Goal: Contribute content

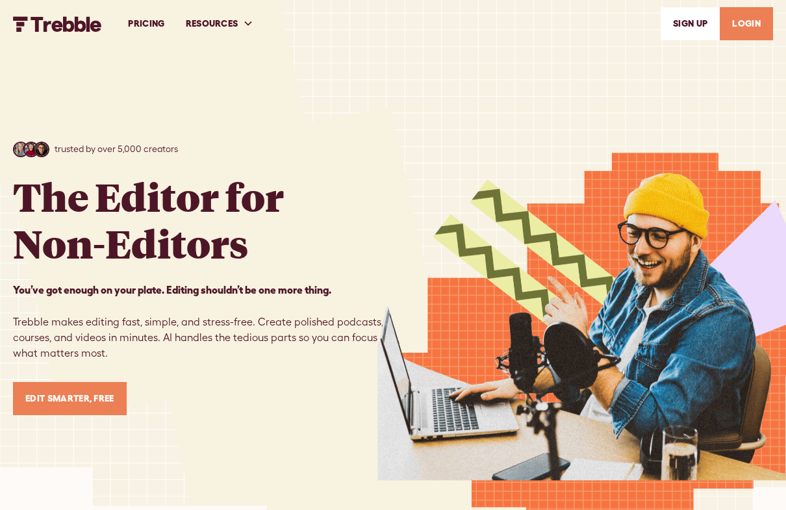
click at [768, 60] on img at bounding box center [582, 268] width 409 height 536
click at [747, 26] on link "LOGIN" at bounding box center [746, 23] width 53 height 33
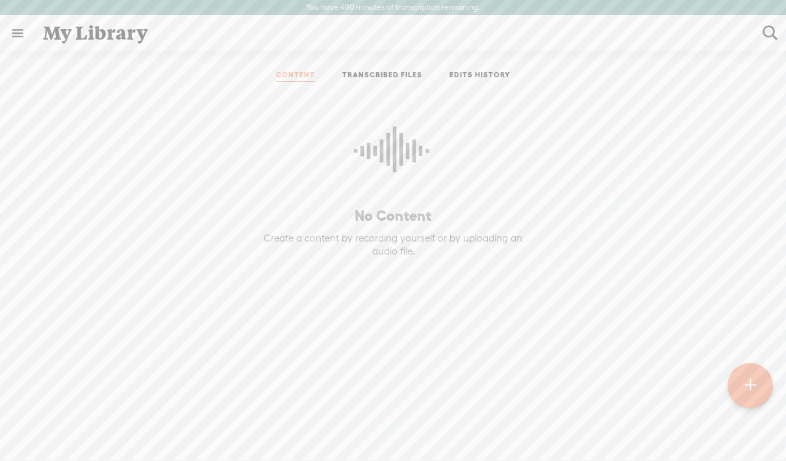
click at [15, 29] on link at bounding box center [18, 33] width 34 height 34
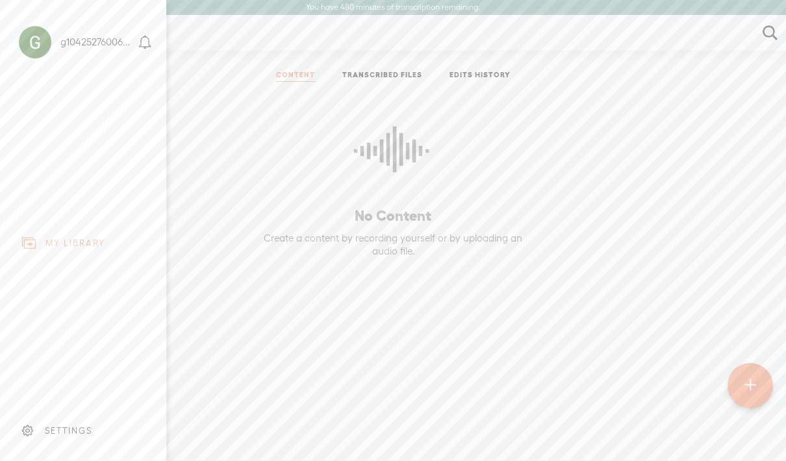
click at [42, 35] on div at bounding box center [35, 42] width 32 height 32
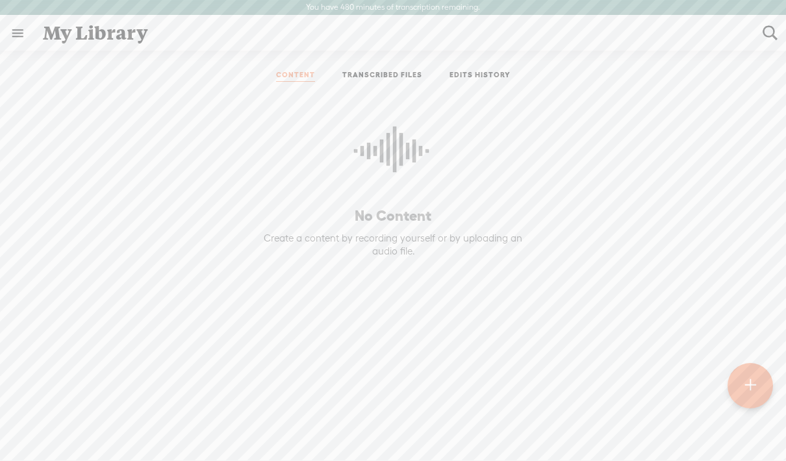
click at [749, 385] on t at bounding box center [750, 385] width 11 height 29
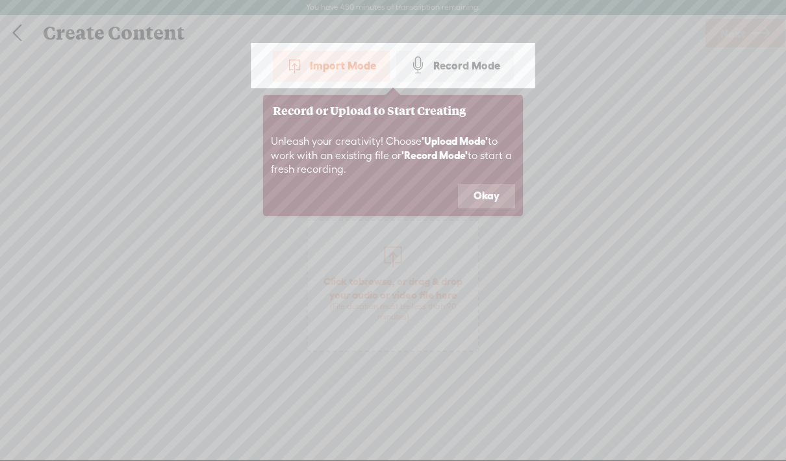
click at [485, 184] on button "Okay" at bounding box center [486, 196] width 57 height 25
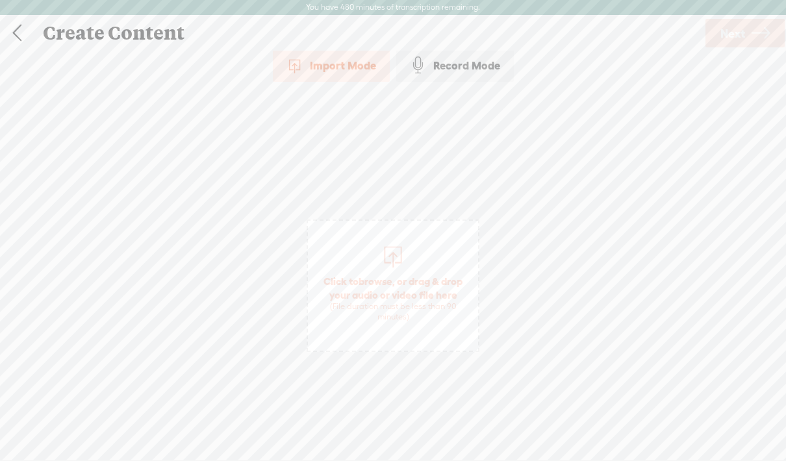
click at [335, 55] on div "Import Mode" at bounding box center [331, 65] width 117 height 32
click at [345, 62] on div "Import Mode" at bounding box center [331, 65] width 117 height 32
click at [406, 289] on span "Click to browse , or drag & drop your audio or video file here (File duration m…" at bounding box center [393, 298] width 170 height 61
